Goal: Transaction & Acquisition: Purchase product/service

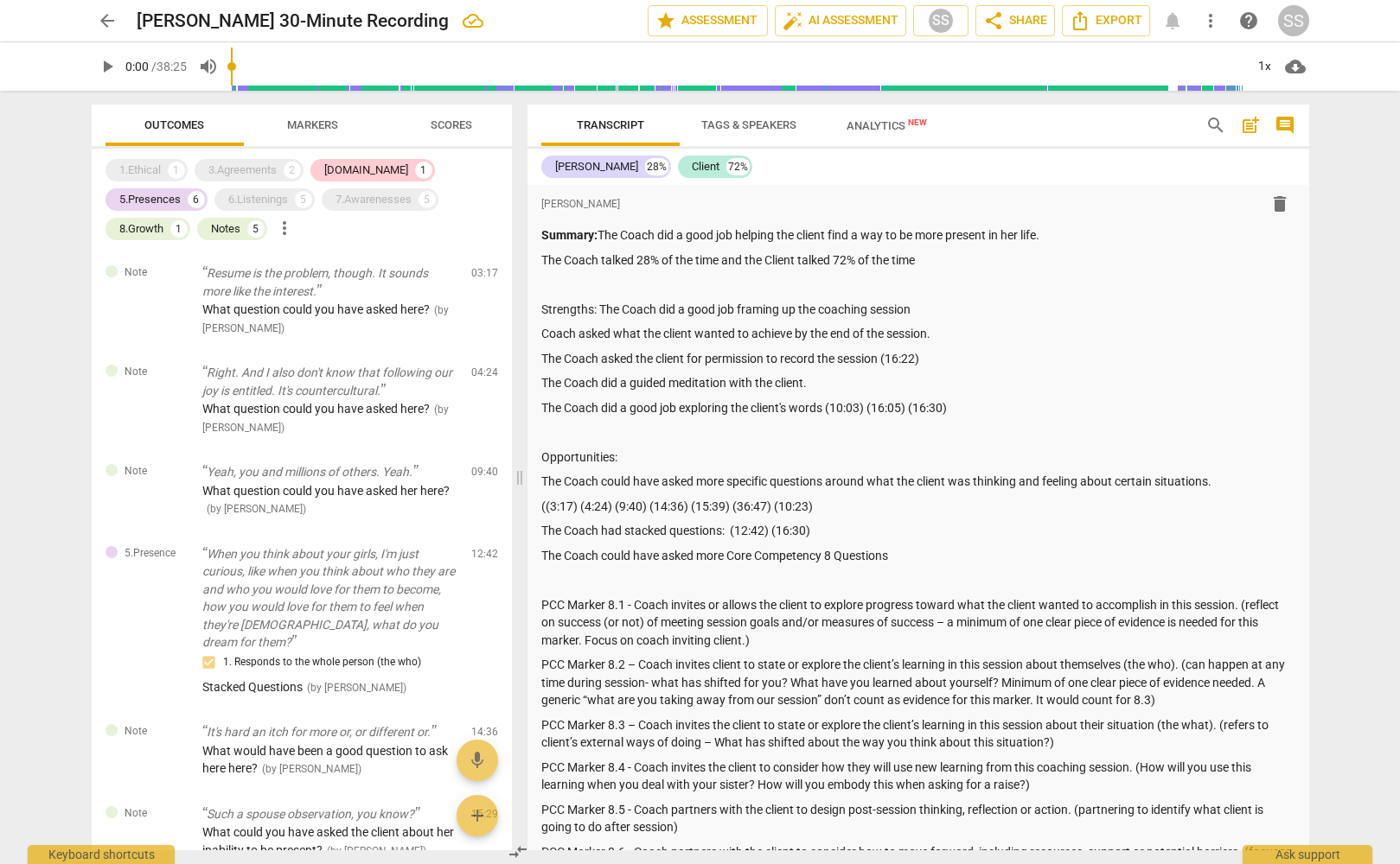
scroll to position [1089, 0]
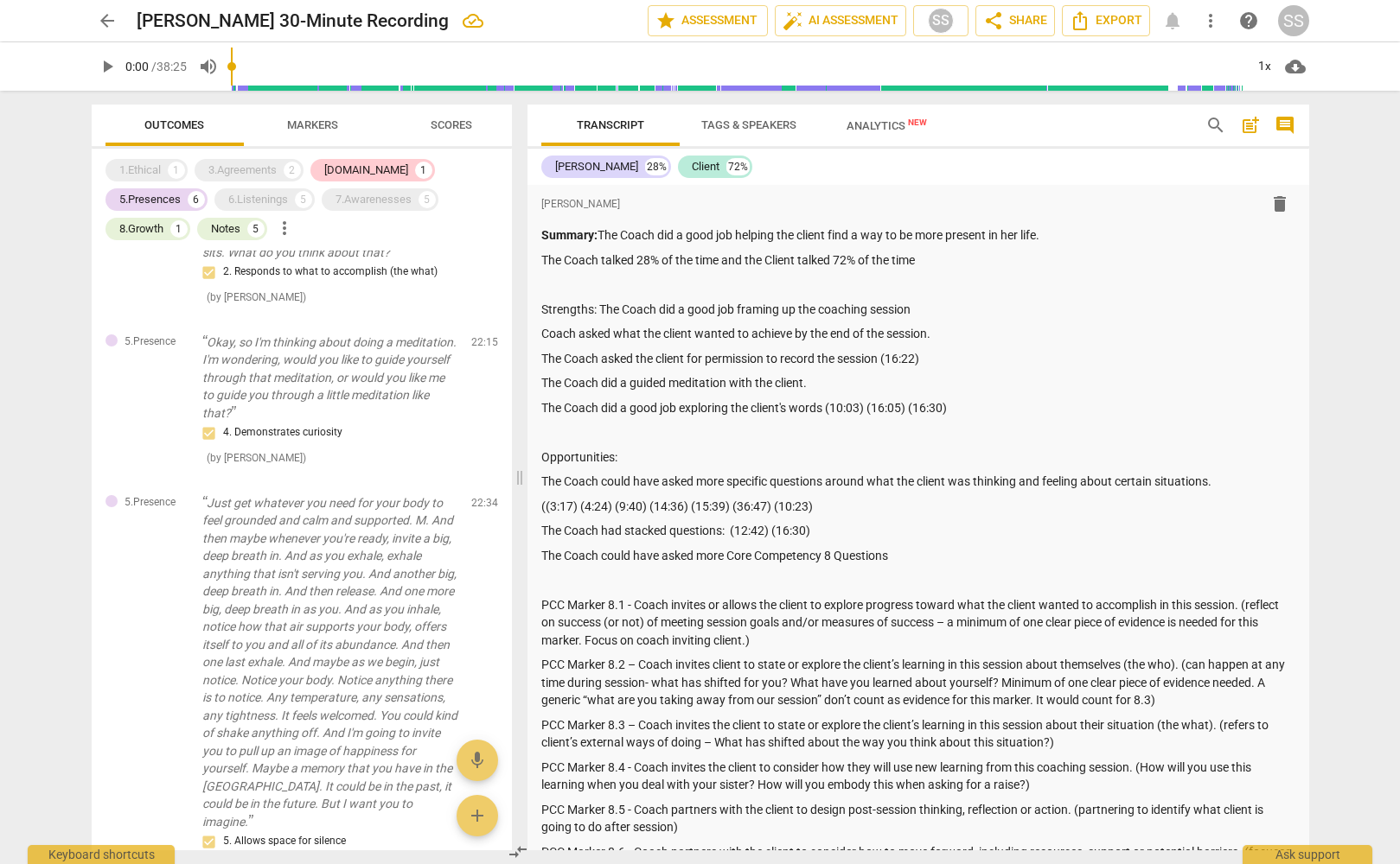
click at [106, 17] on span "arrow_back" at bounding box center [107, 21] width 21 height 21
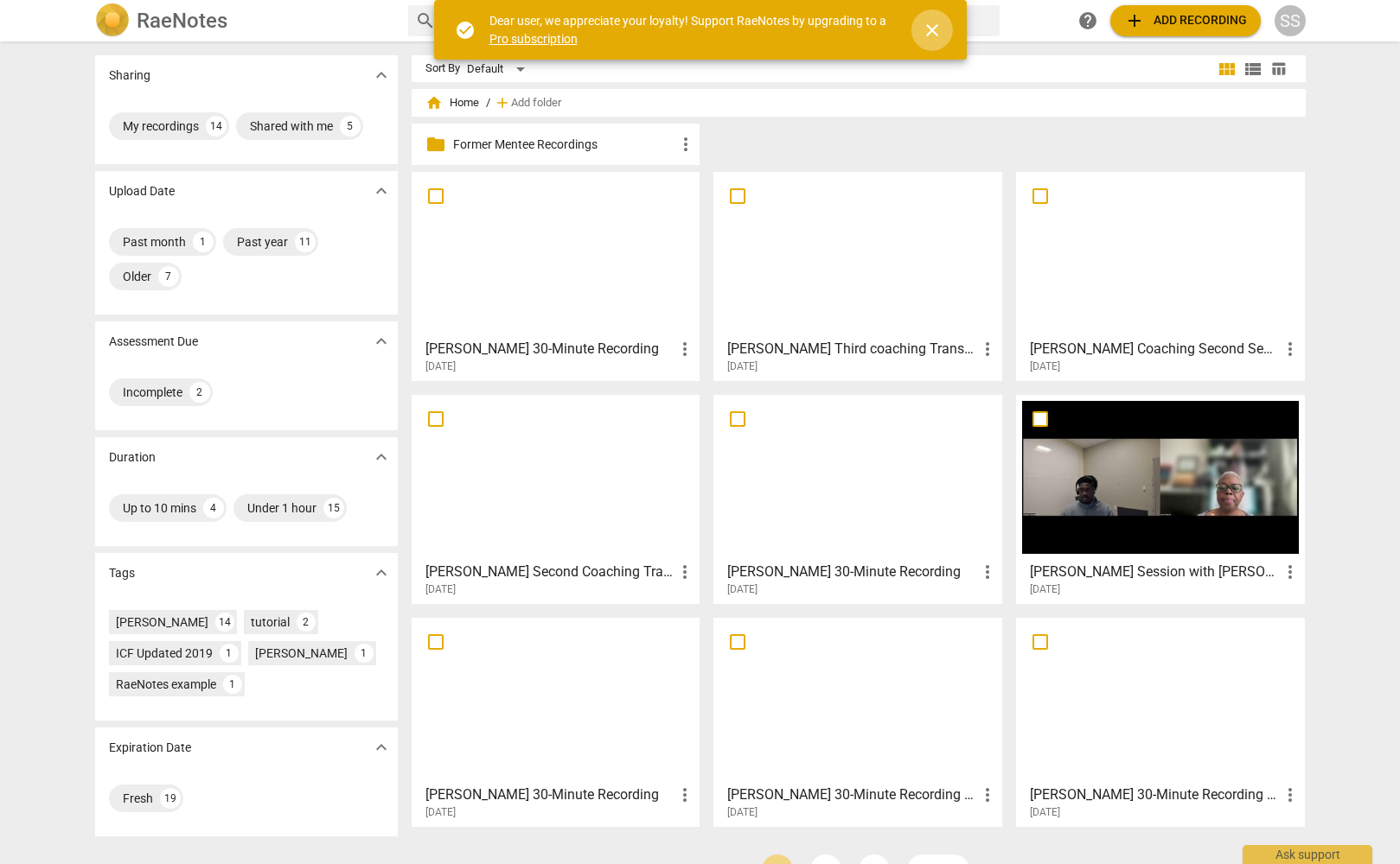
click at [933, 24] on span "close" at bounding box center [932, 30] width 21 height 21
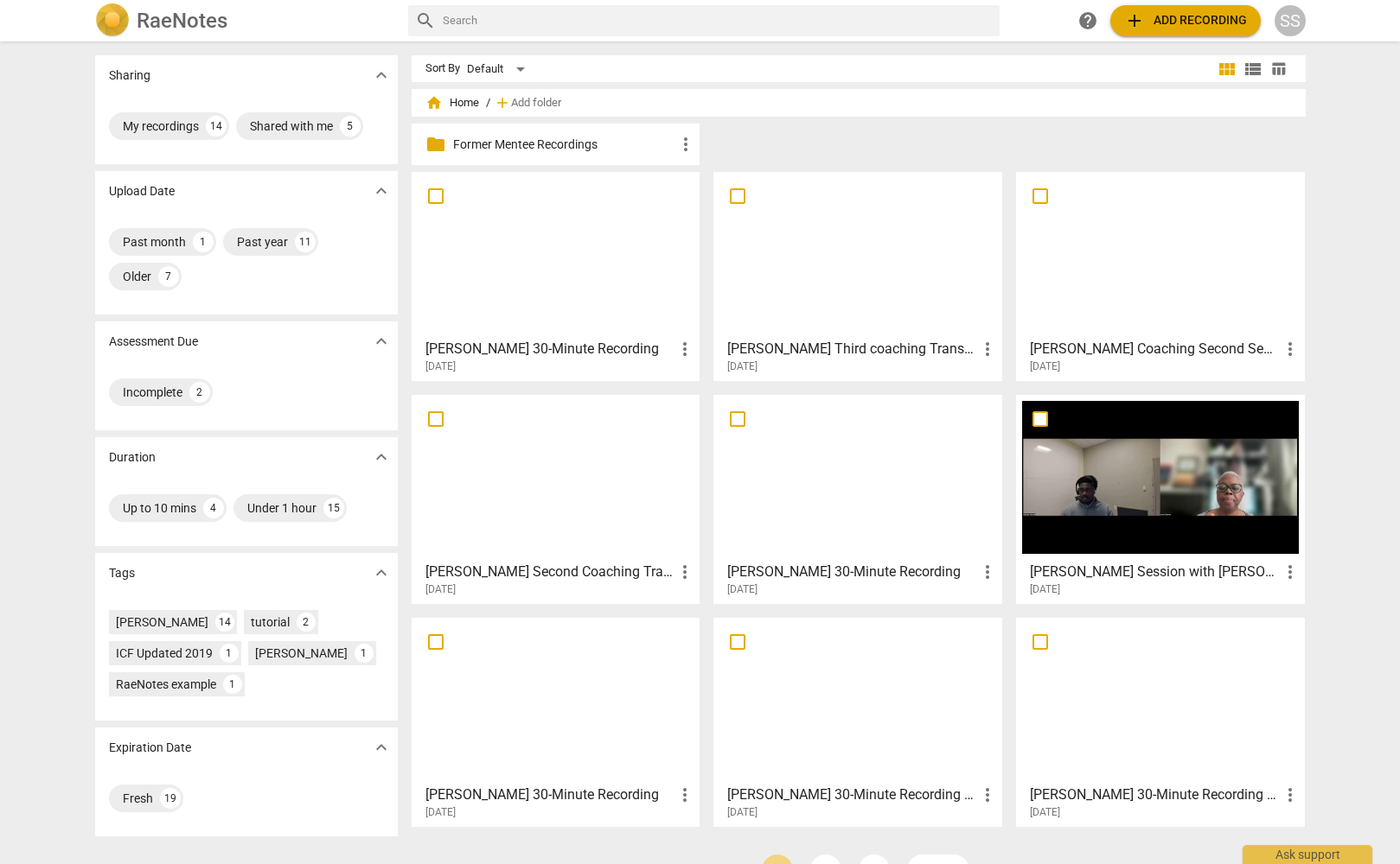
click at [661, 103] on div "home Home / add Add folder" at bounding box center [859, 103] width 866 height 28
click at [1177, 23] on span "add Add recording" at bounding box center [1185, 21] width 123 height 21
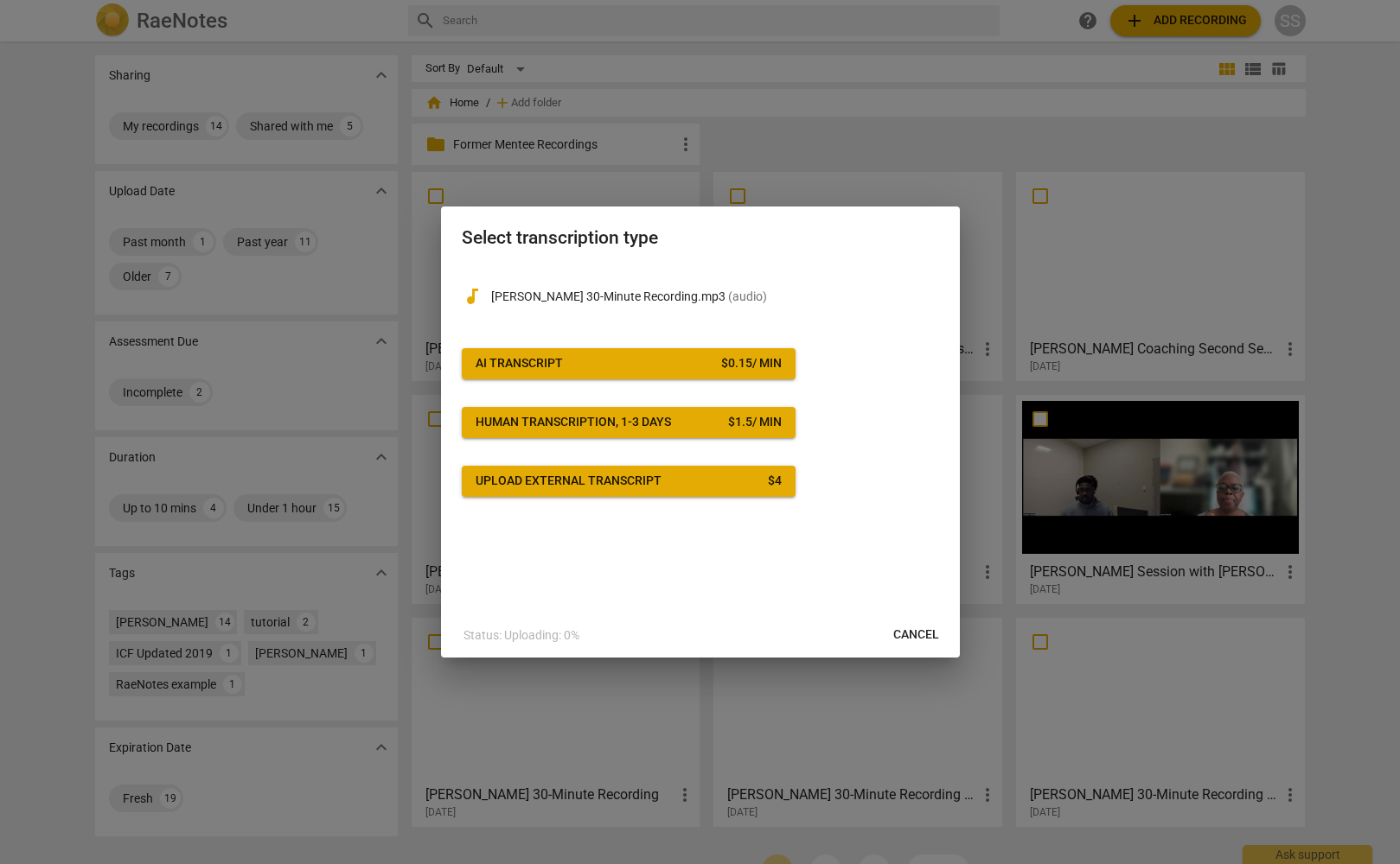
click at [649, 363] on span "AI Transcript $ 0.15 / min" at bounding box center [629, 364] width 306 height 17
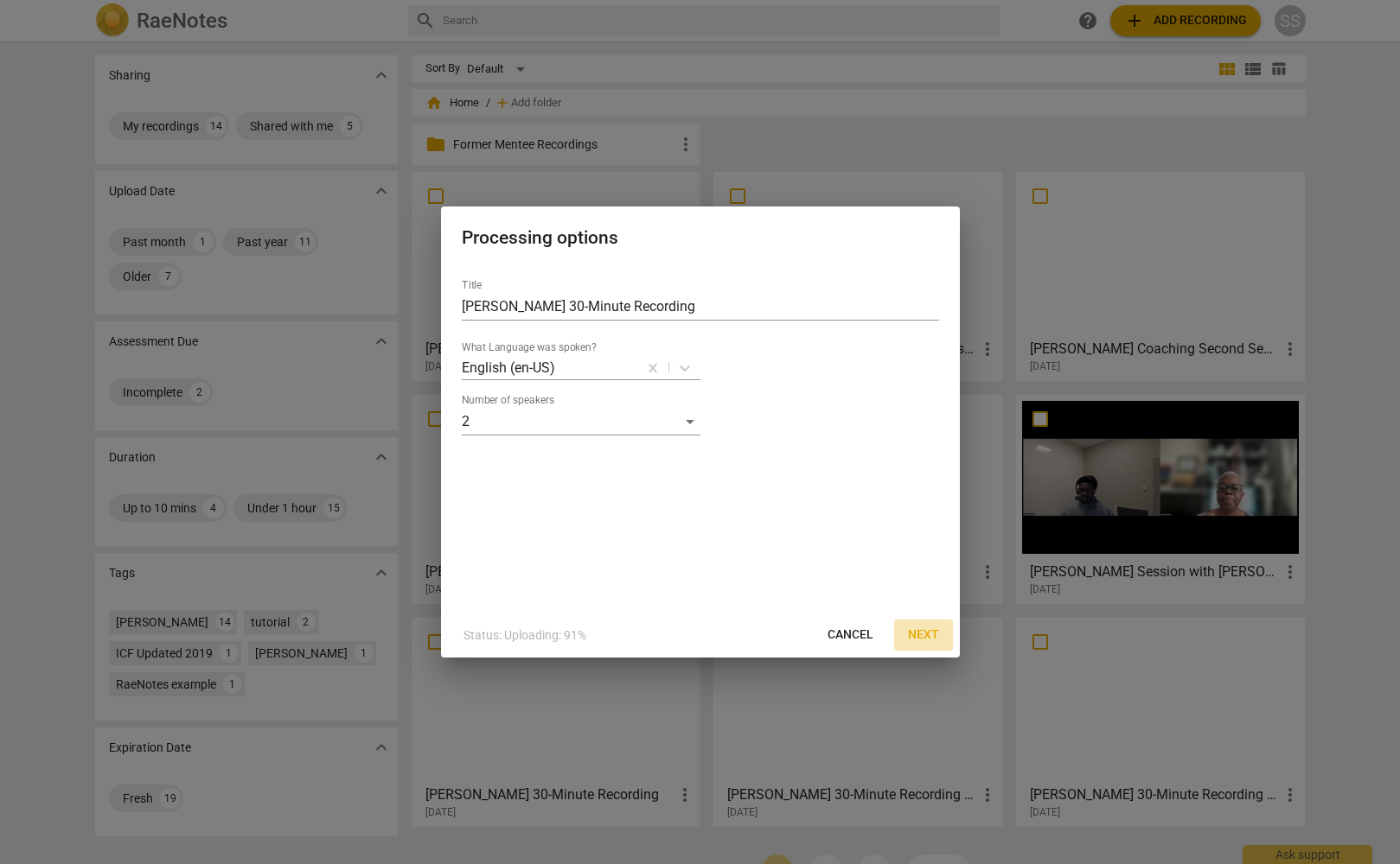
click at [921, 632] on span "Next" at bounding box center [923, 635] width 31 height 17
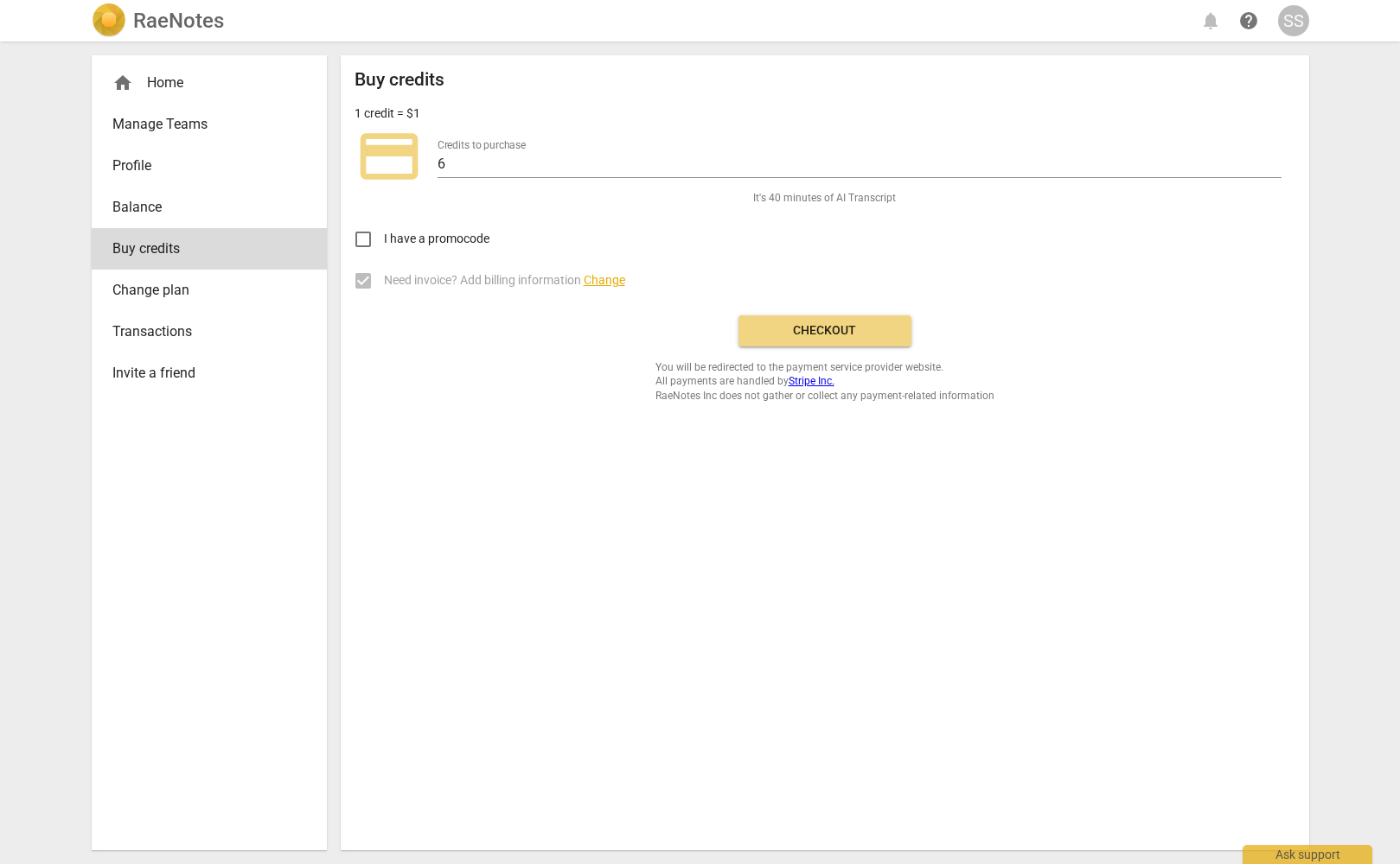
click at [847, 333] on span "Checkout" at bounding box center [824, 331] width 145 height 17
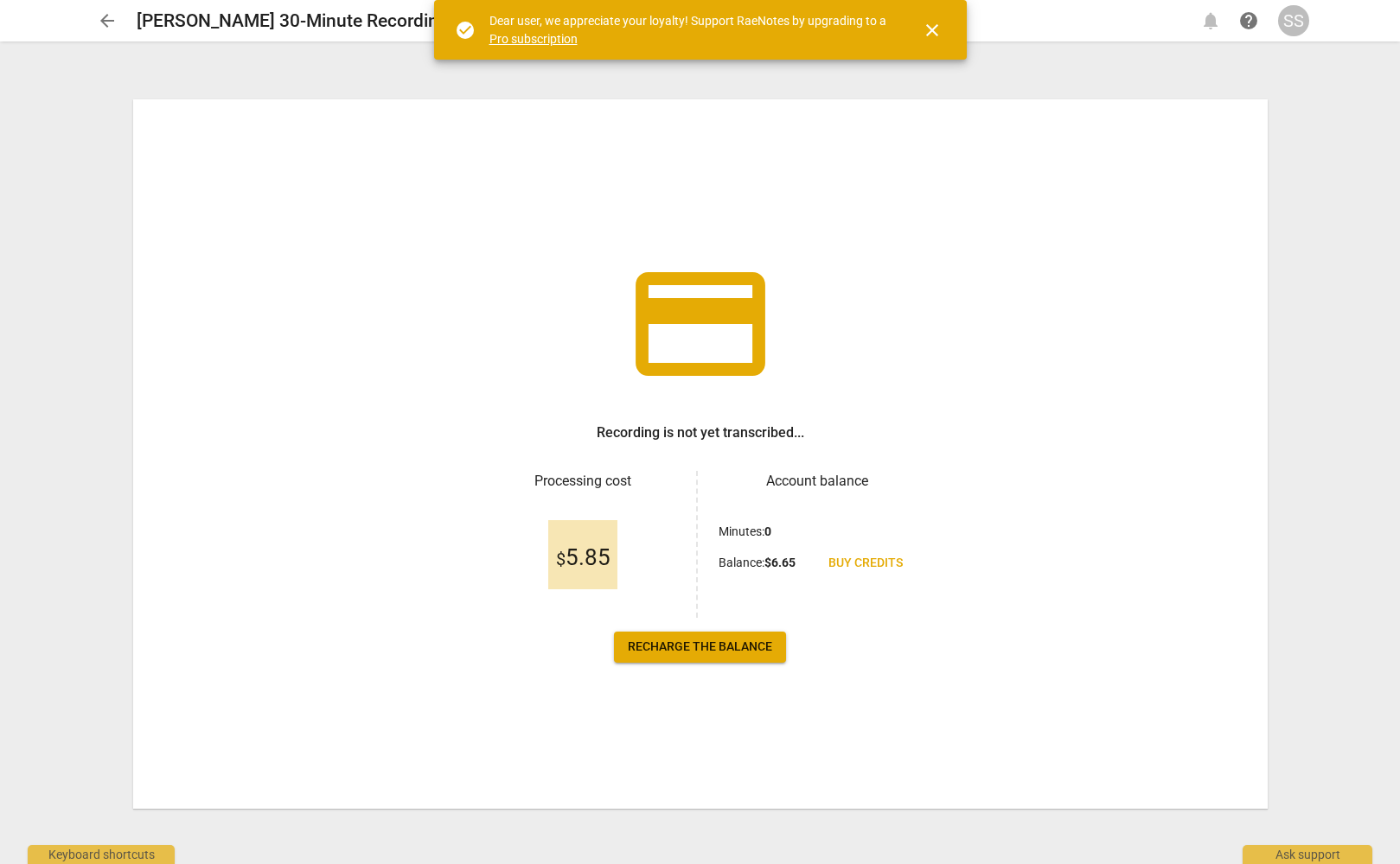
click at [928, 34] on span "close" at bounding box center [932, 30] width 21 height 21
